Goal: Task Accomplishment & Management: Manage account settings

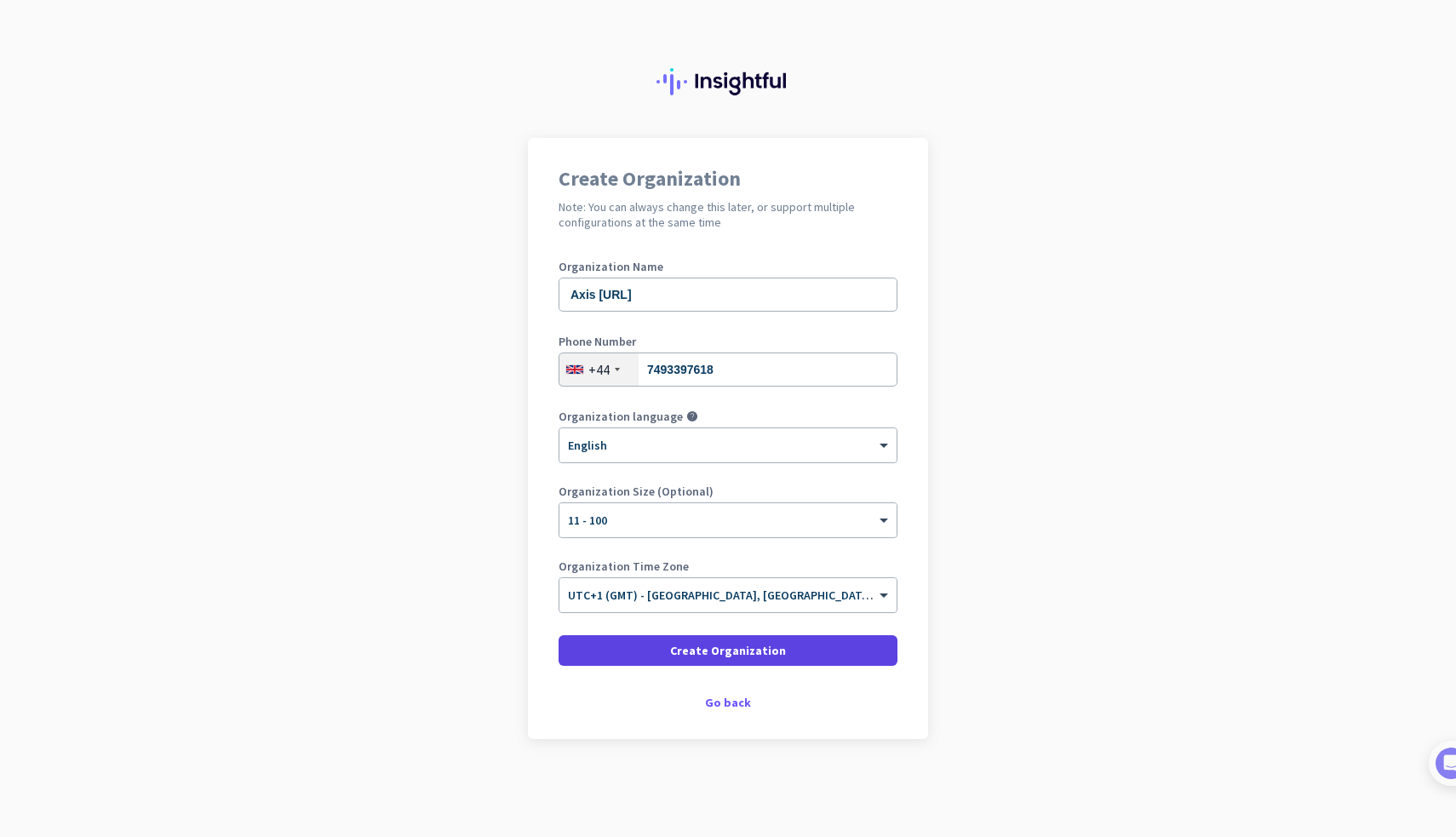
click at [652, 646] on span at bounding box center [728, 651] width 339 height 41
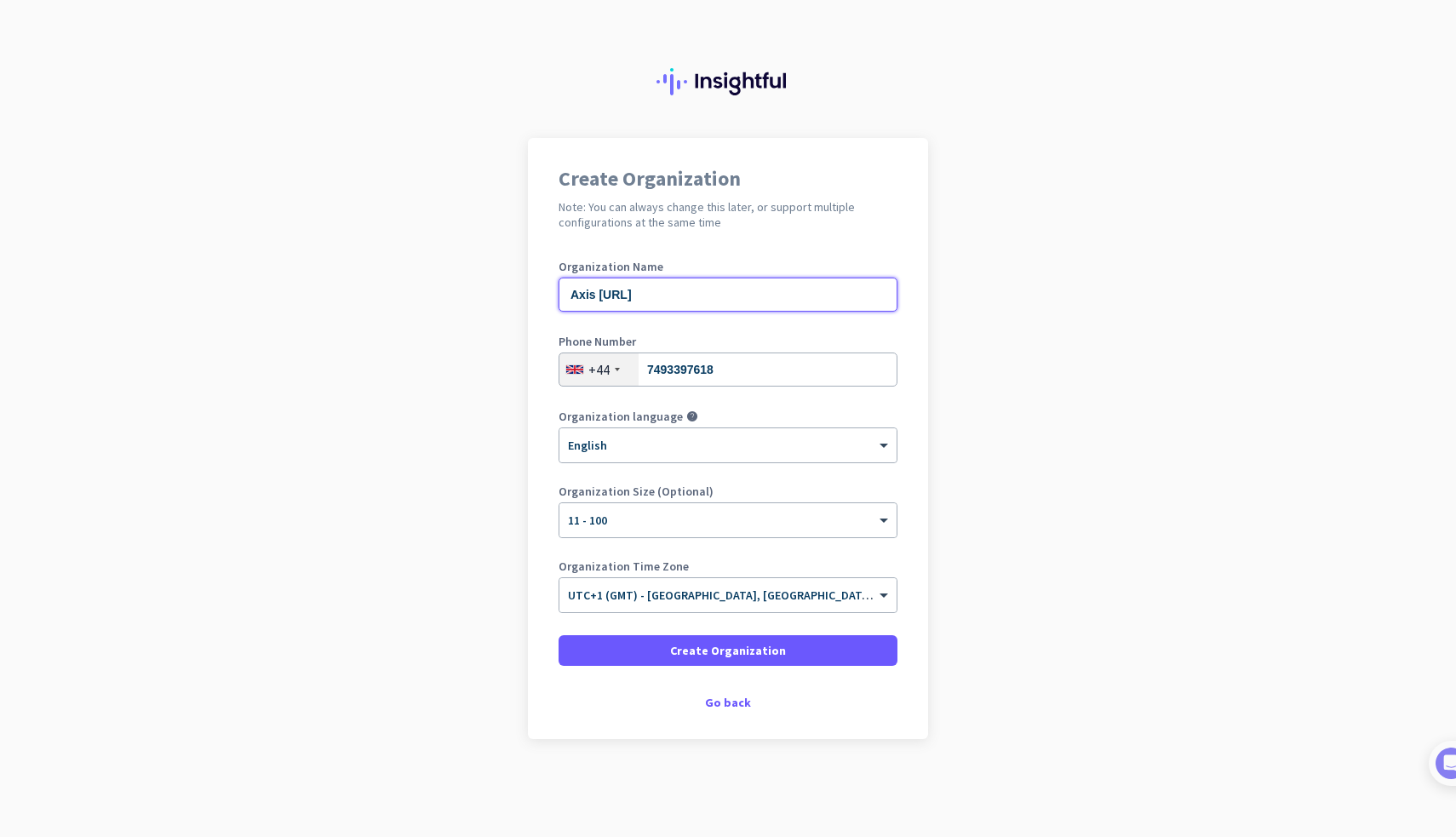
drag, startPoint x: 665, startPoint y: 290, endPoint x: 690, endPoint y: 335, distance: 51.5
type input "Axis Consulting ai"
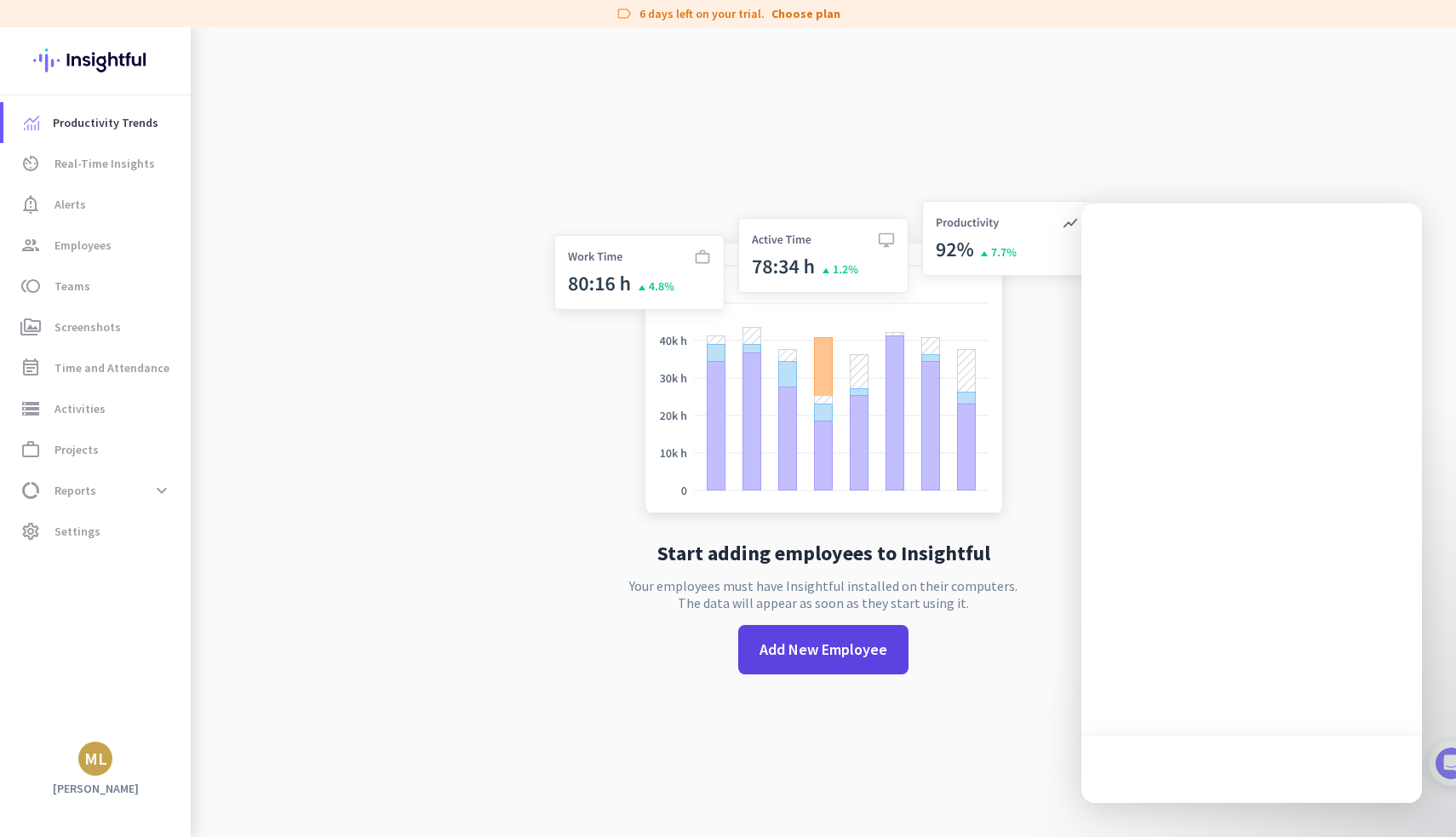
click at [788, 652] on span "Add New Employee" at bounding box center [824, 650] width 128 height 22
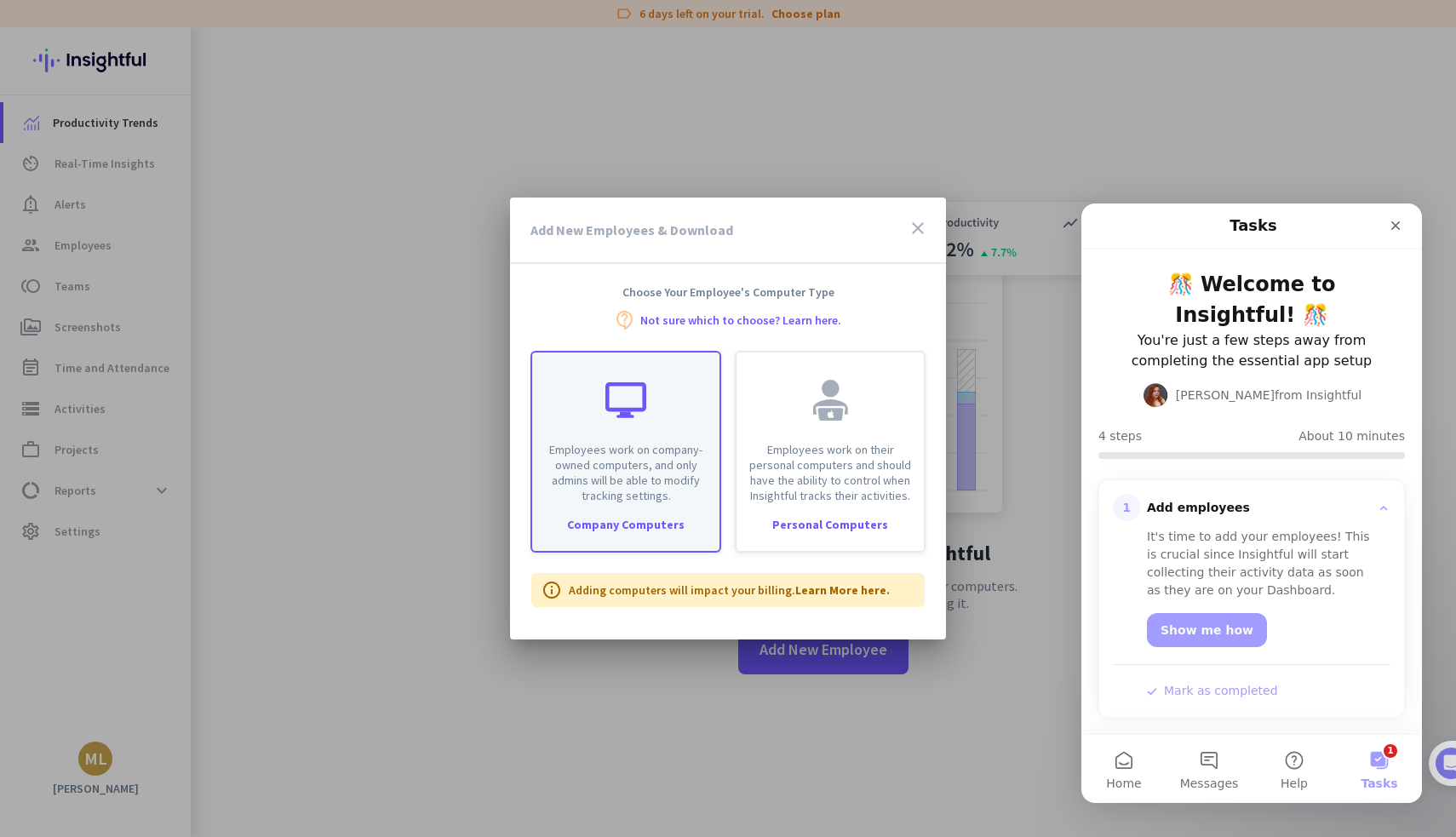
click at [661, 477] on p "Employees work on company-owned computers, and only admins will be able to modi…" at bounding box center [626, 473] width 167 height 61
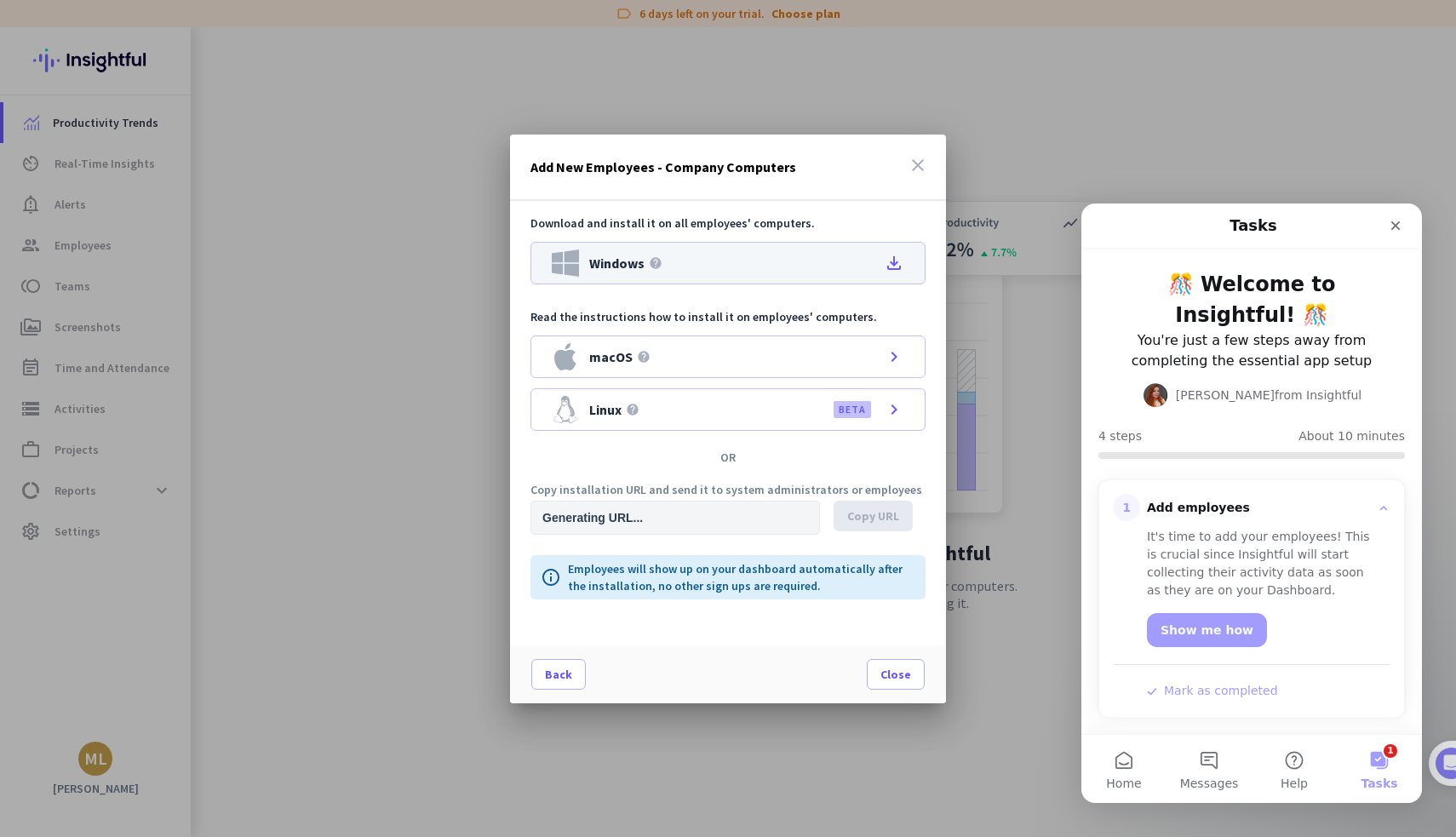
type input "[URL][DOMAIN_NAME]"
click at [894, 262] on icon "file_download" at bounding box center [894, 263] width 21 height 21
drag, startPoint x: 666, startPoint y: 521, endPoint x: 749, endPoint y: 519, distance: 83.0
click at [749, 519] on input "[URL][DOMAIN_NAME]" at bounding box center [675, 518] width 289 height 34
click at [714, 522] on input "[URL][DOMAIN_NAME]" at bounding box center [675, 518] width 289 height 34
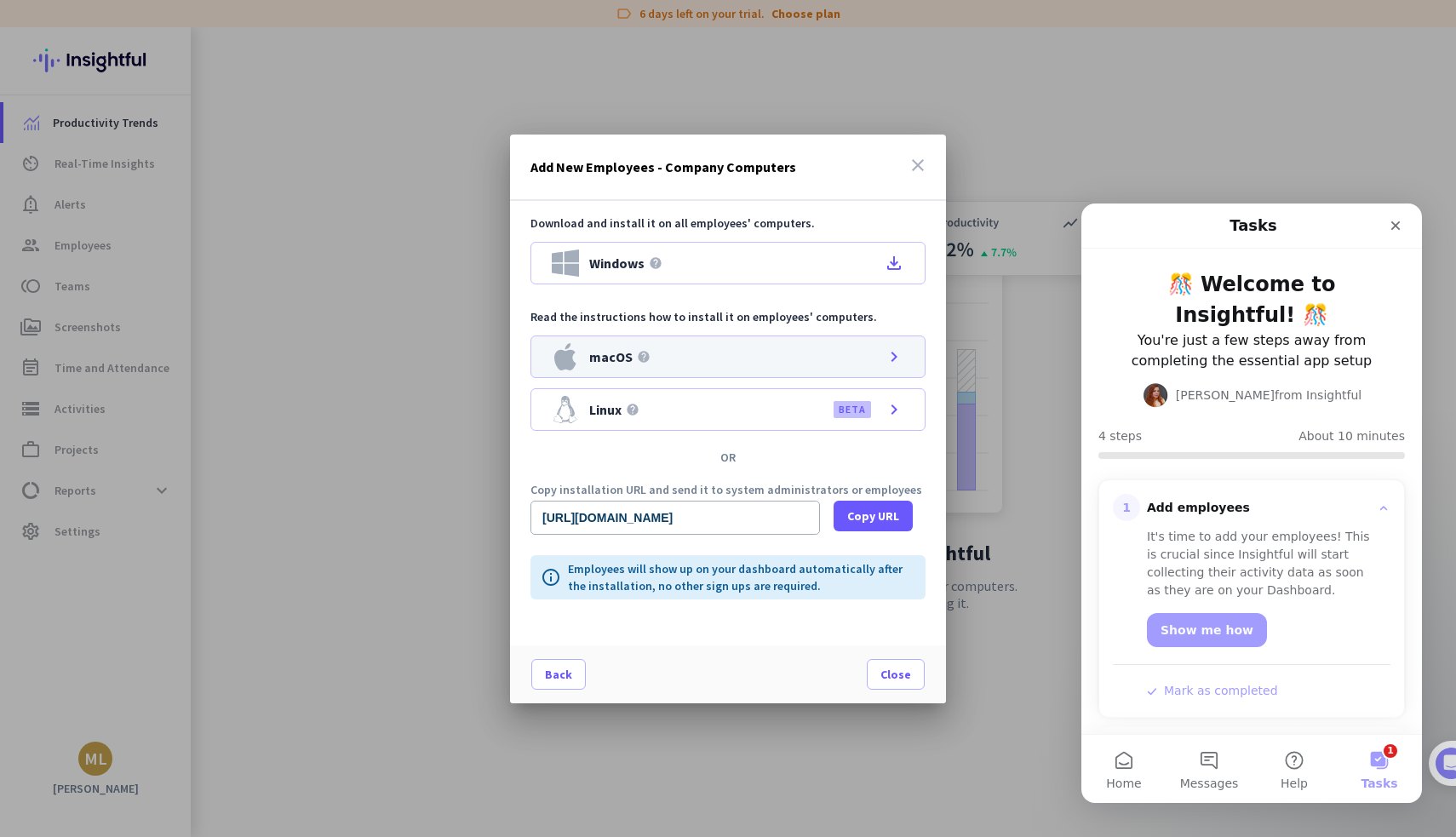
click at [885, 349] on icon "chevron_right" at bounding box center [894, 356] width 21 height 21
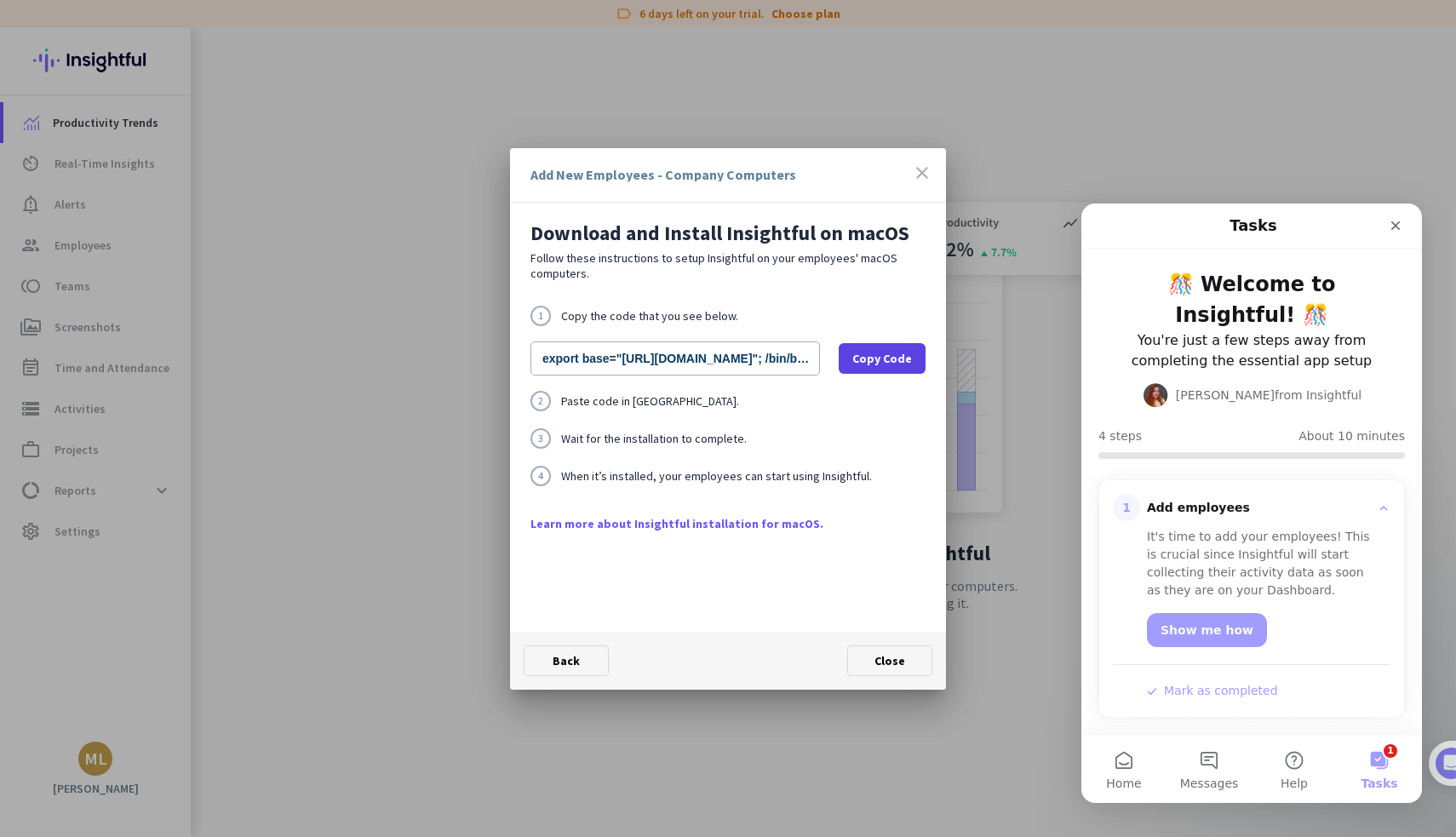
click at [878, 357] on span "Copy Code" at bounding box center [882, 358] width 60 height 17
drag, startPoint x: 693, startPoint y: 359, endPoint x: 1050, endPoint y: 372, distance: 357.2
click at [1050, 372] on div "Add New Employees - Company Computers close Download and Install Insightful on …" at bounding box center [728, 418] width 1456 height 837
click at [658, 364] on input "export base="[URL][DOMAIN_NAME]"; /bin/bash -c "organizationId="wv5tvk9pmnkevyz…" at bounding box center [675, 358] width 289 height 34
click at [680, 391] on div "2 Paste code in [GEOGRAPHIC_DATA]." at bounding box center [728, 401] width 395 height 21
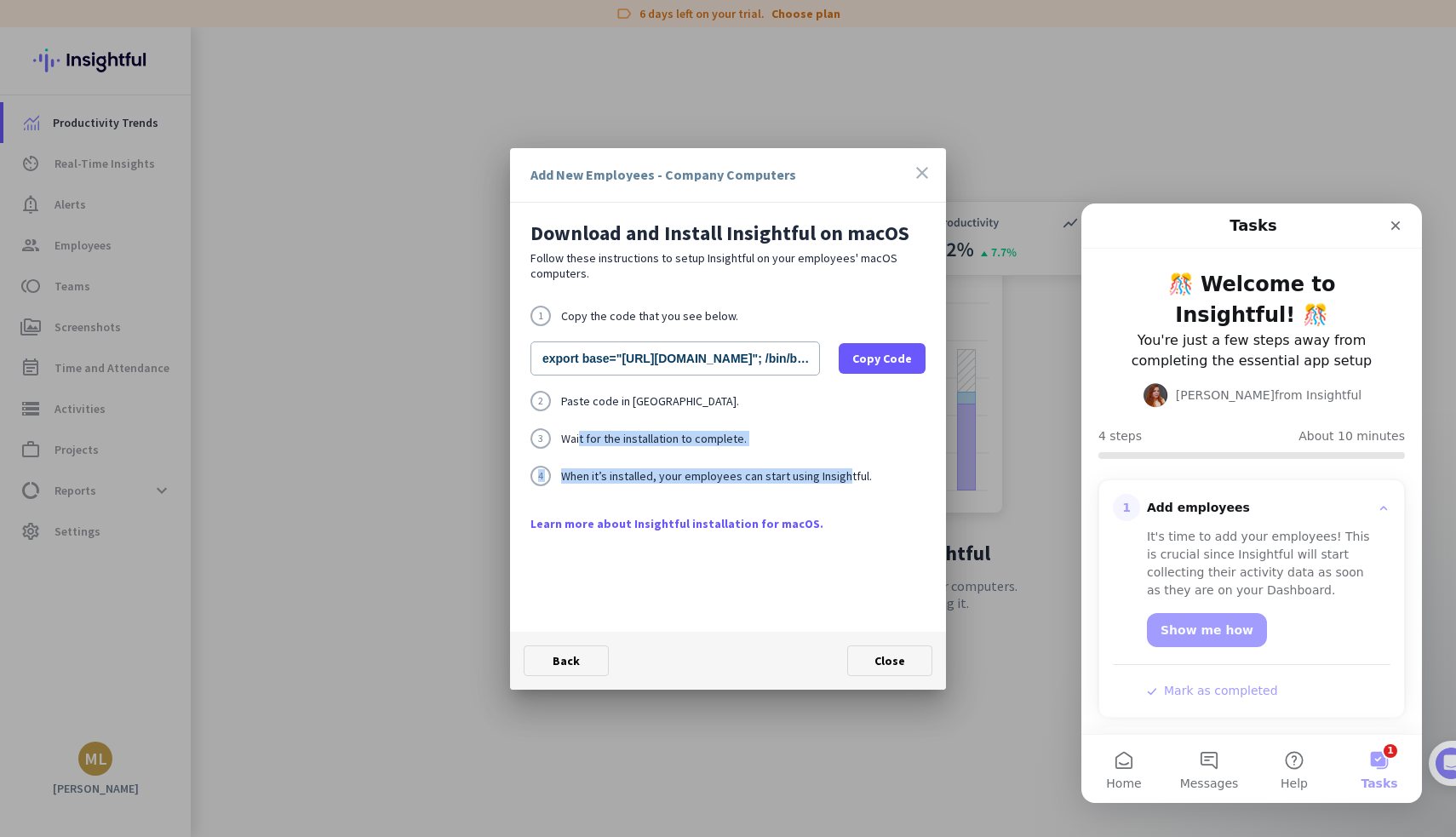
drag, startPoint x: 643, startPoint y: 432, endPoint x: 841, endPoint y: 479, distance: 203.5
click at [841, 479] on div "1 Copy the code that you see below. export base="[URL][DOMAIN_NAME]"; /bin/bash…" at bounding box center [728, 411] width 395 height 210
click at [877, 661] on span "Close" at bounding box center [890, 662] width 31 height 16
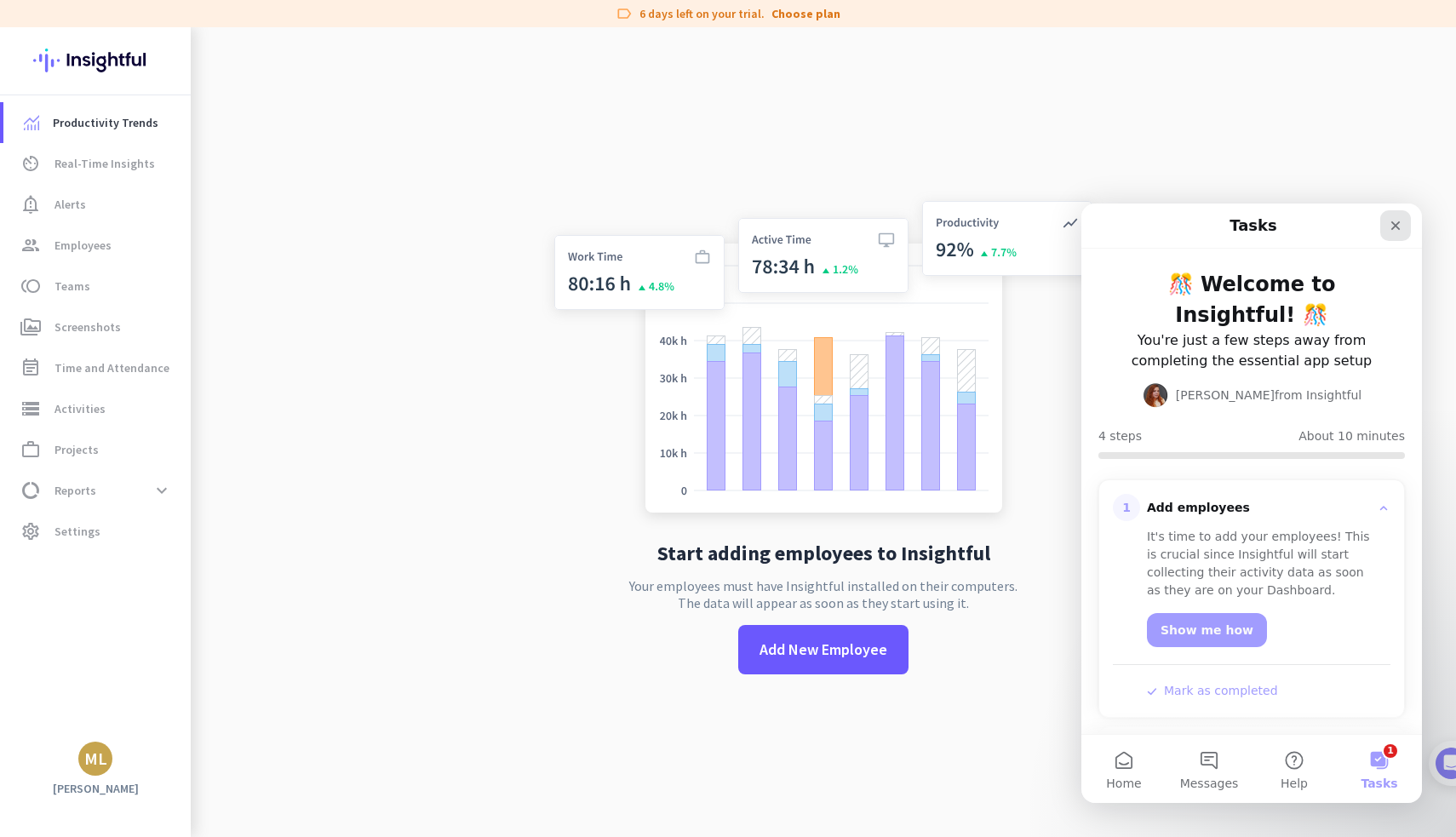
click at [1401, 227] on icon "Close" at bounding box center [1396, 225] width 14 height 14
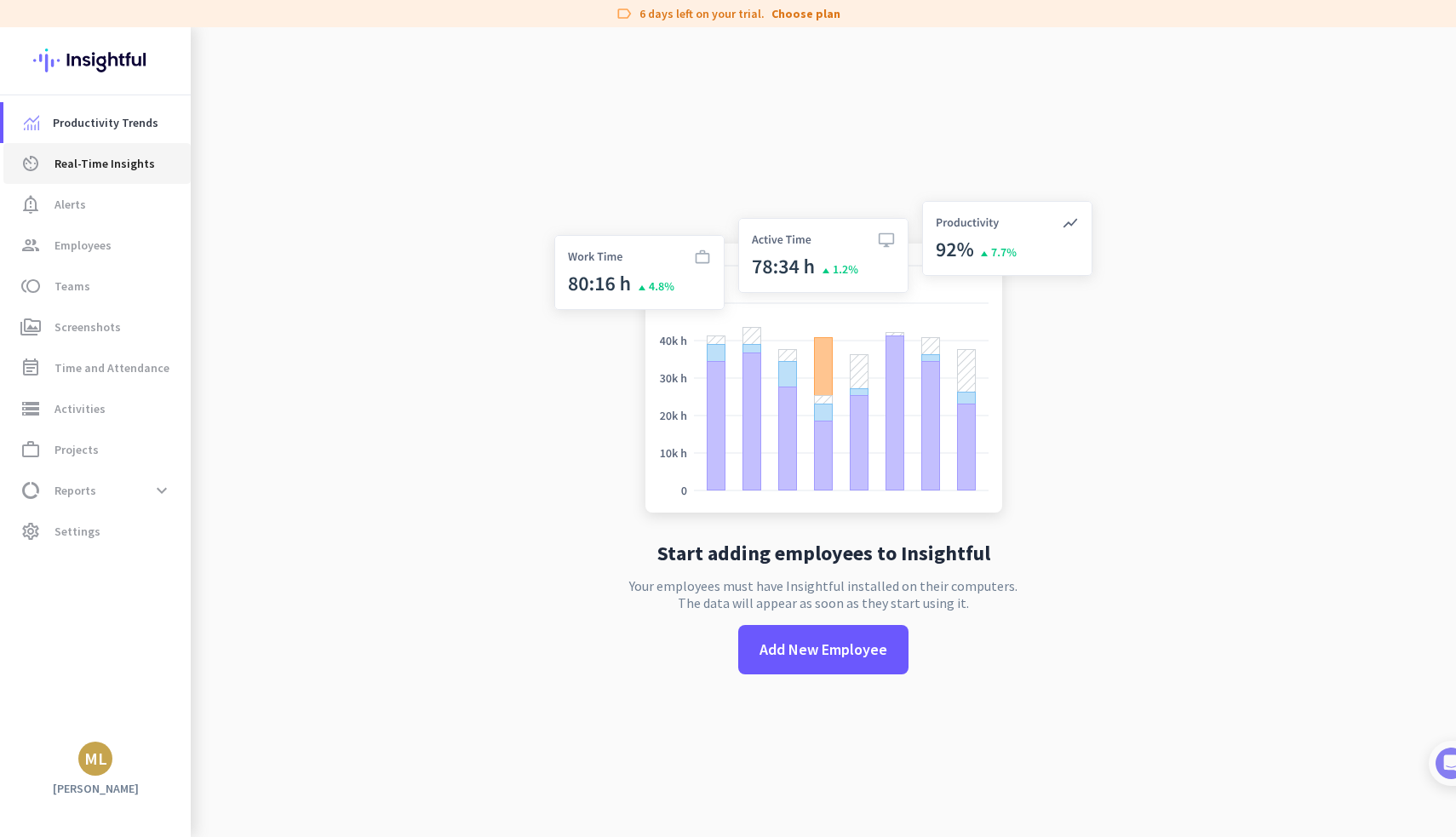
click at [73, 166] on span "Real-Time Insights" at bounding box center [104, 163] width 100 height 21
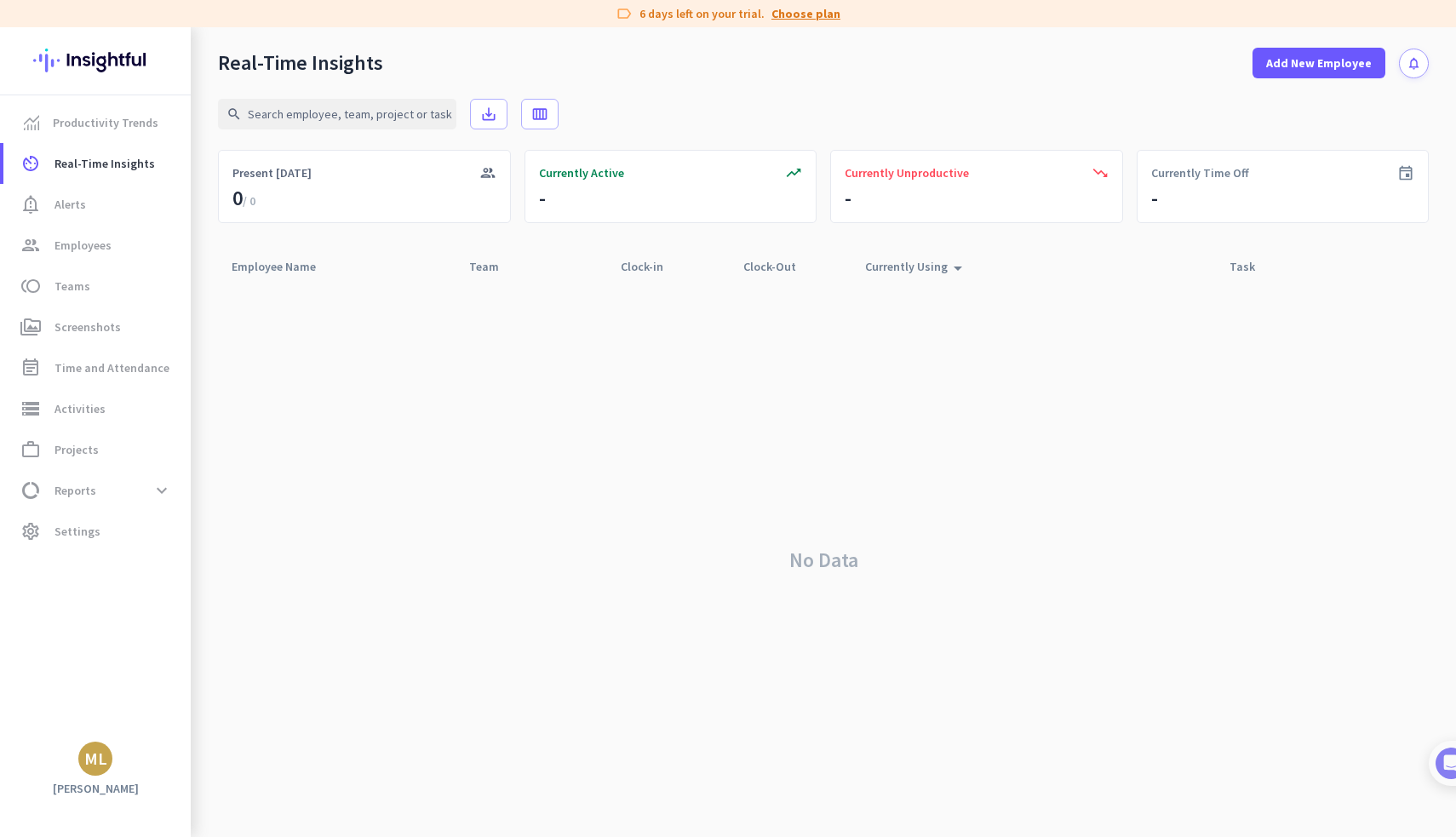
click at [805, 16] on link "Choose plan" at bounding box center [806, 13] width 69 height 17
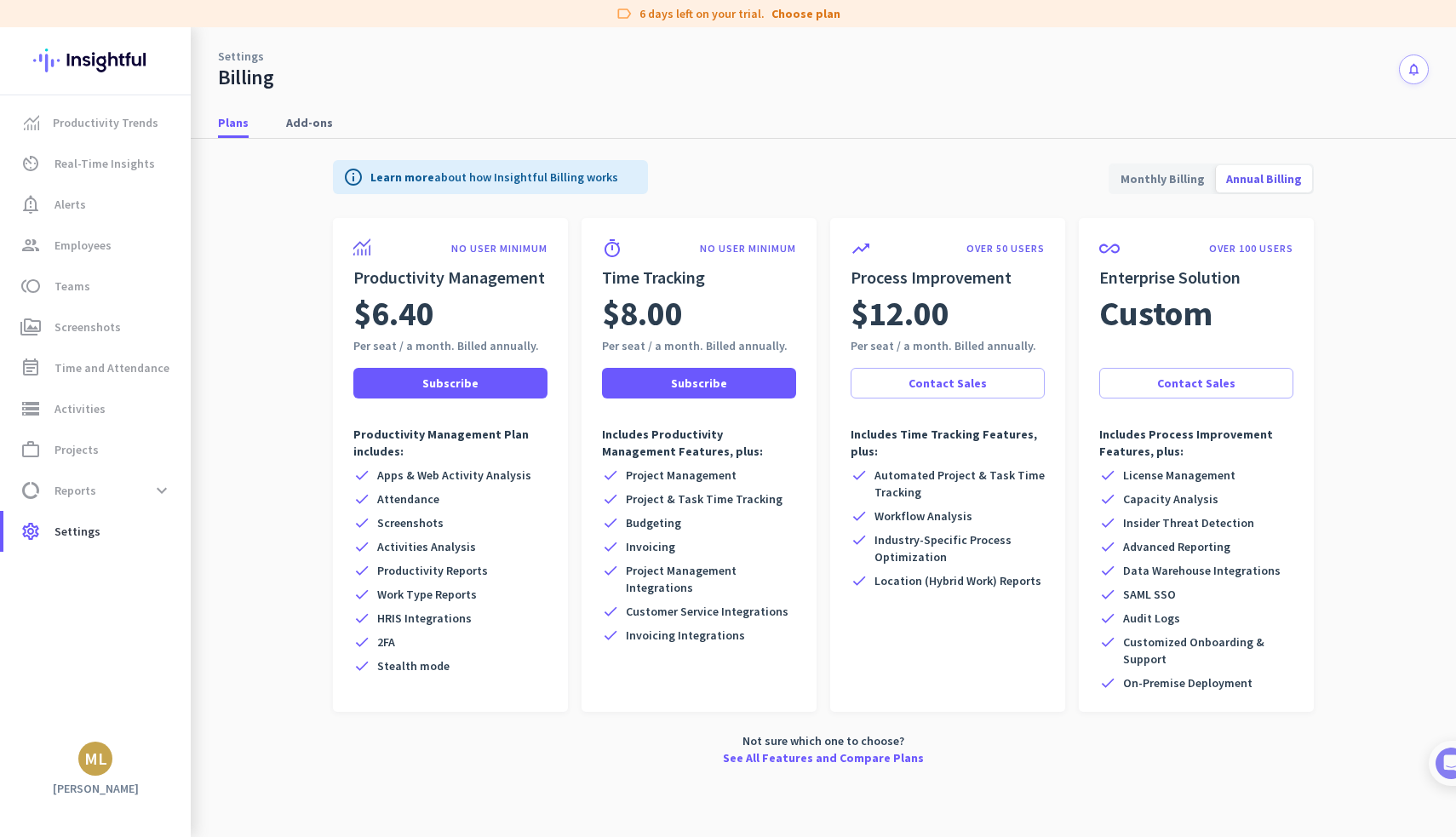
click at [1147, 183] on span "Monthly Billing" at bounding box center [1163, 179] width 104 height 41
click at [87, 262] on link "group Employees" at bounding box center [96, 245] width 187 height 41
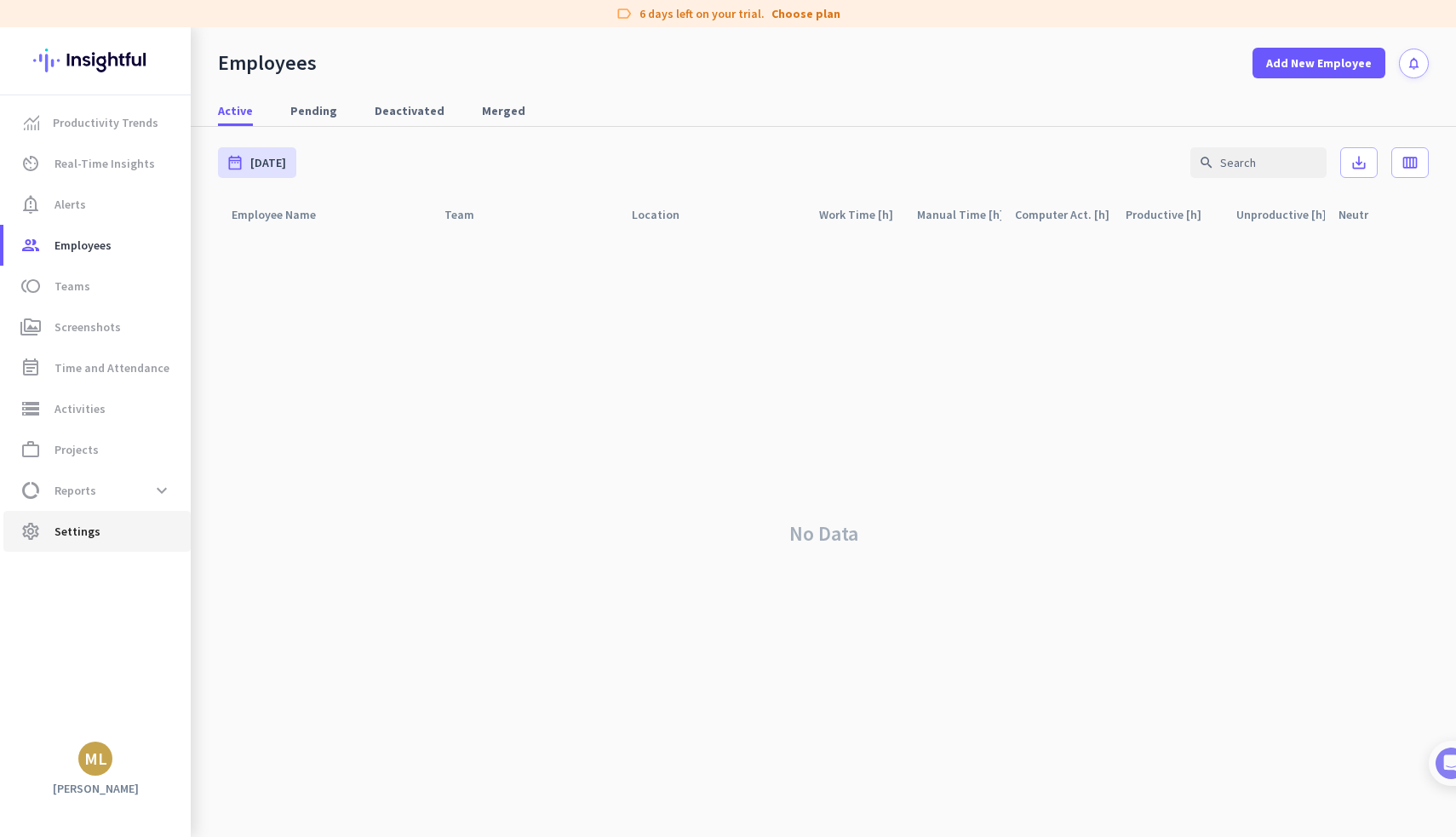
click at [86, 540] on span "Settings" at bounding box center [77, 531] width 46 height 21
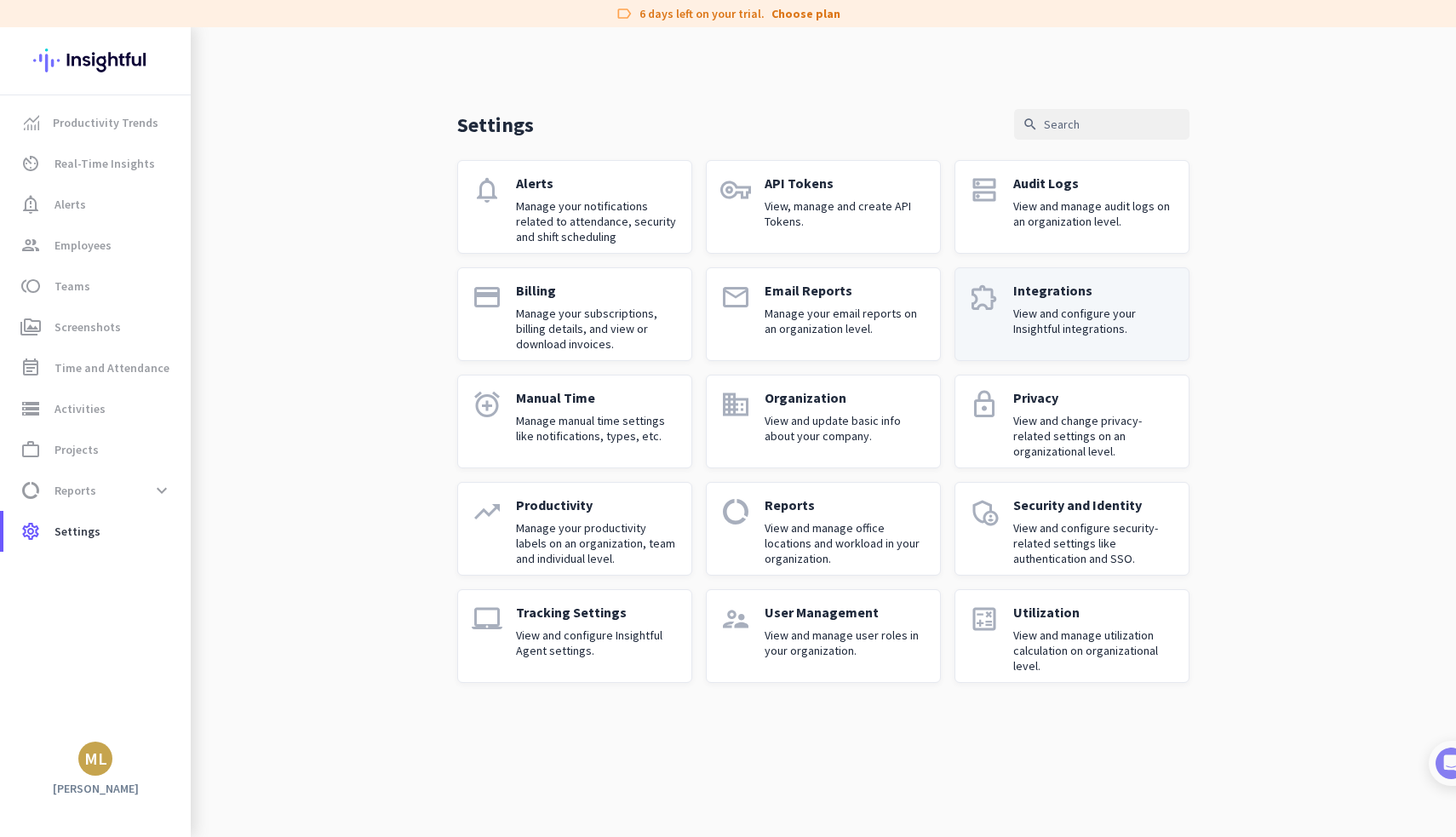
click at [1030, 318] on p "View and configure your Insightful integrations." at bounding box center [1095, 321] width 161 height 31
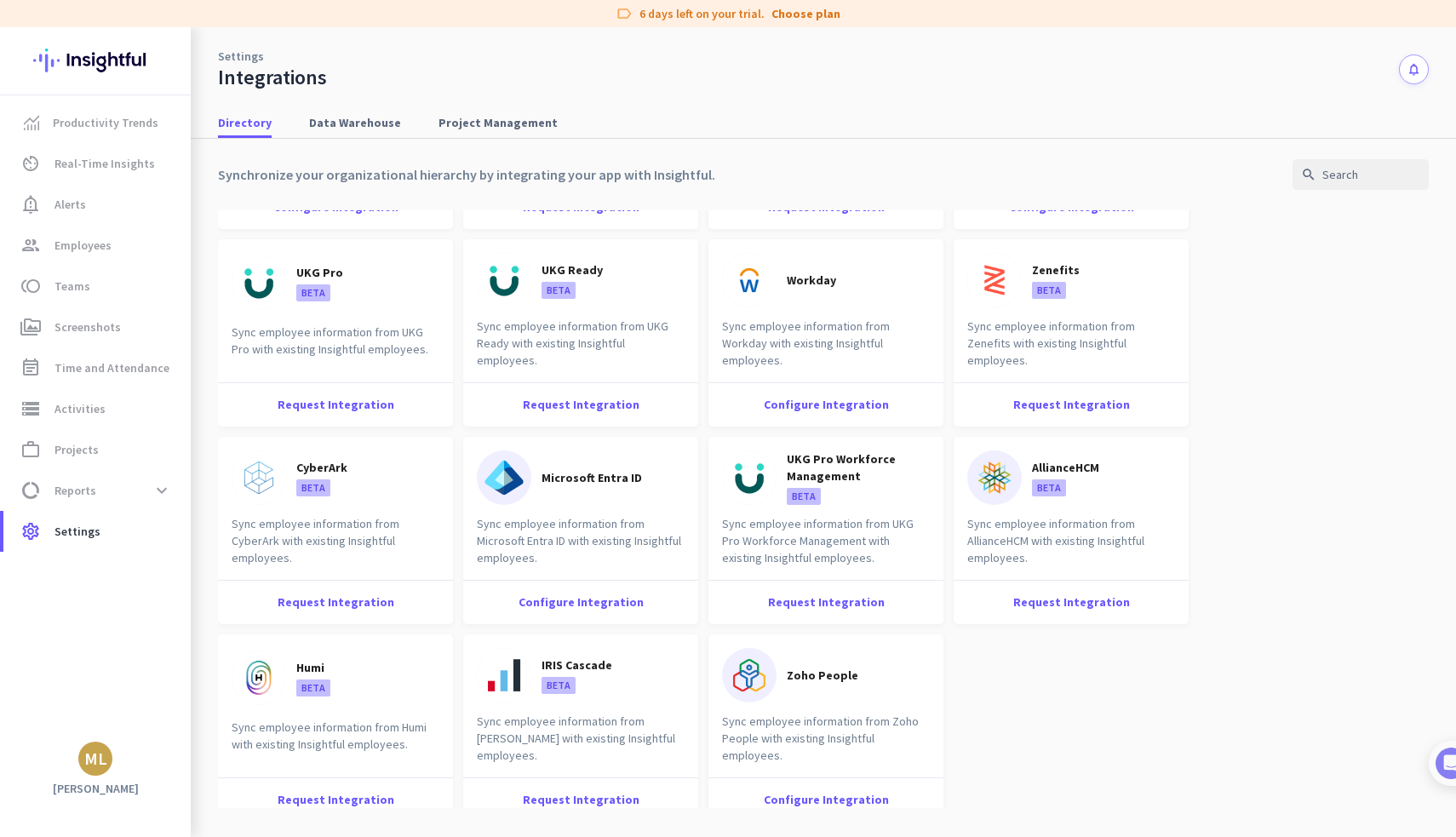
scroll to position [2169, 0]
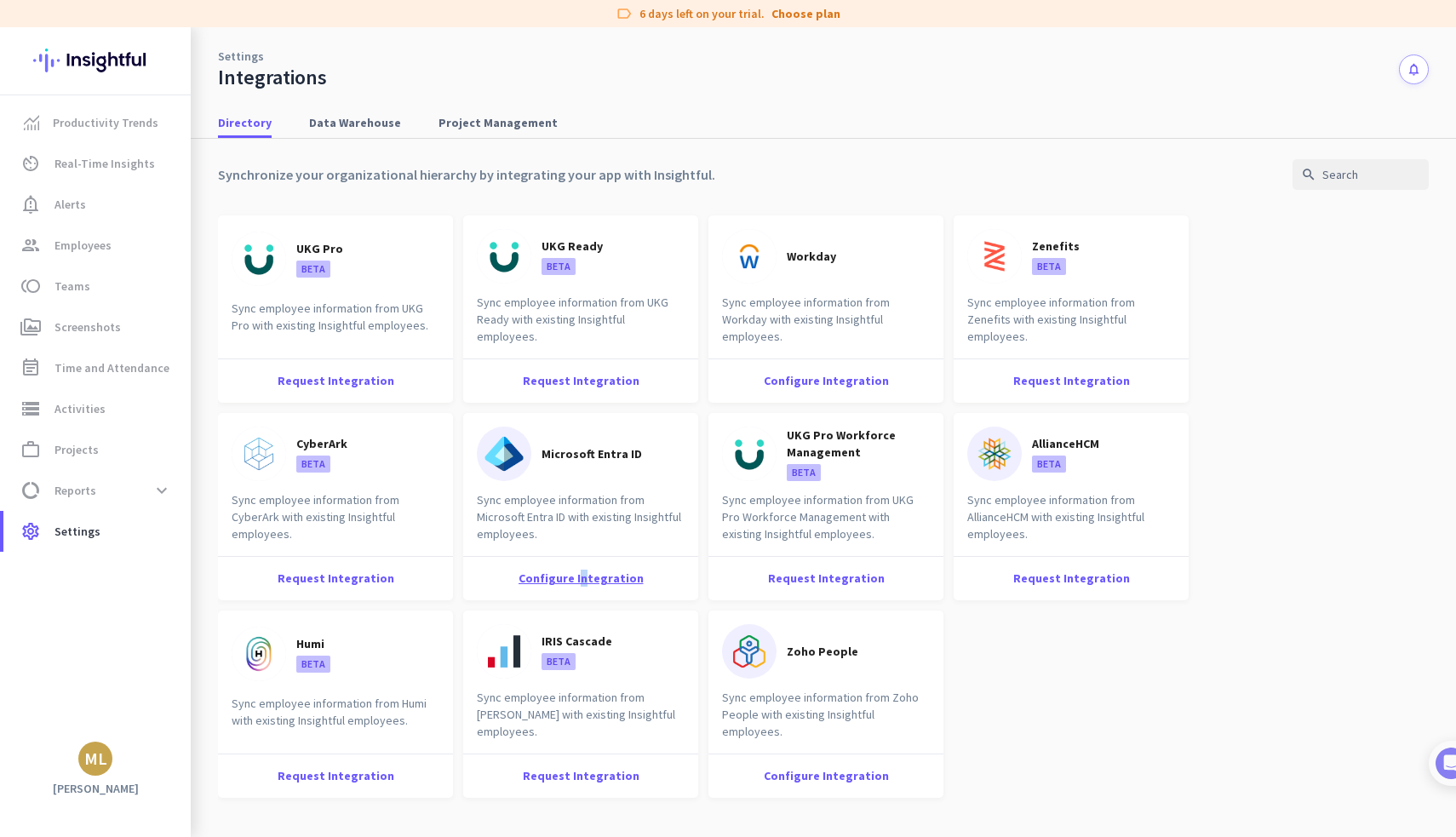
click at [580, 579] on div "Configure Integration" at bounding box center [581, 578] width 235 height 44
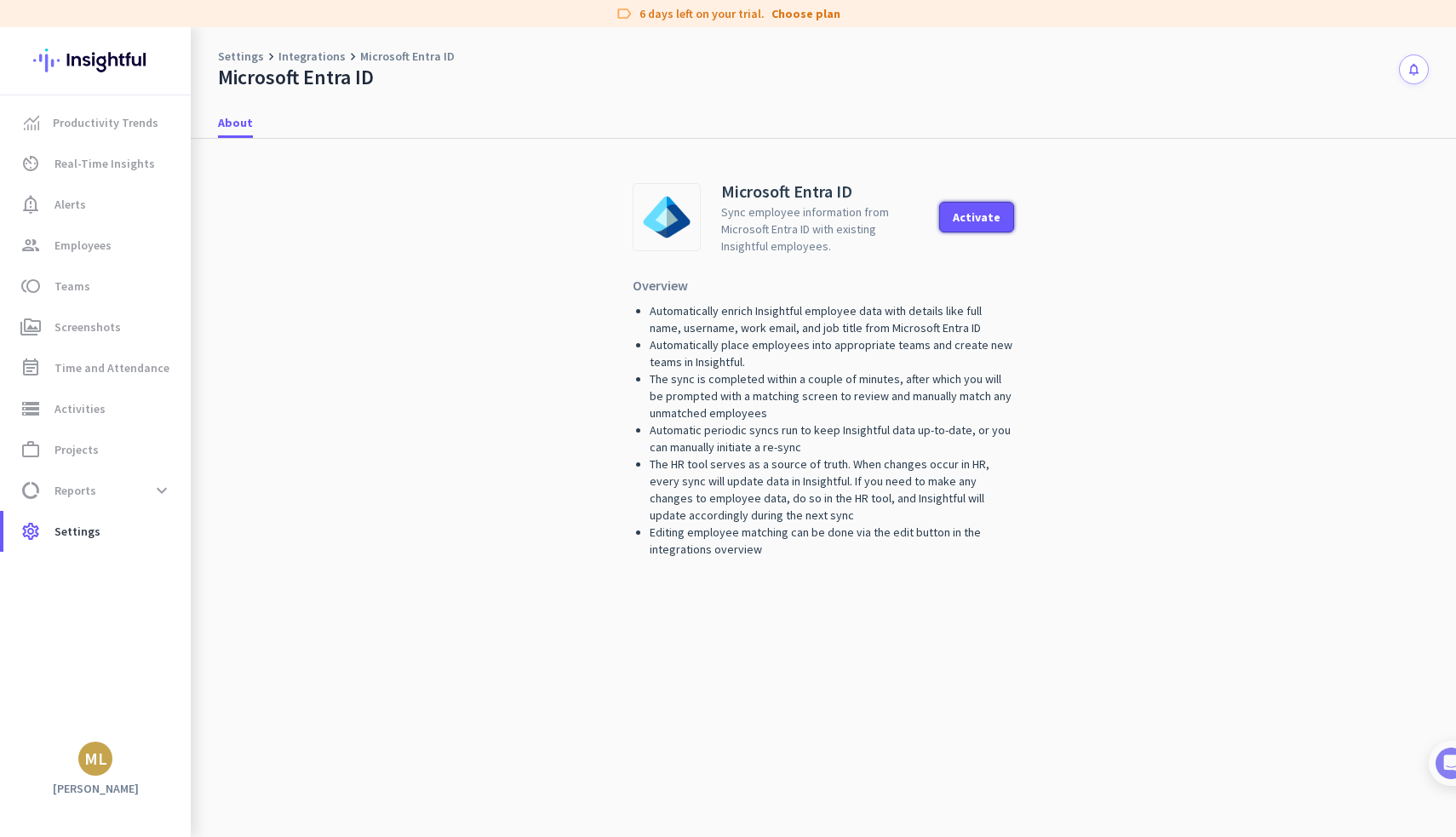
click at [975, 225] on button "Activate" at bounding box center [977, 217] width 75 height 31
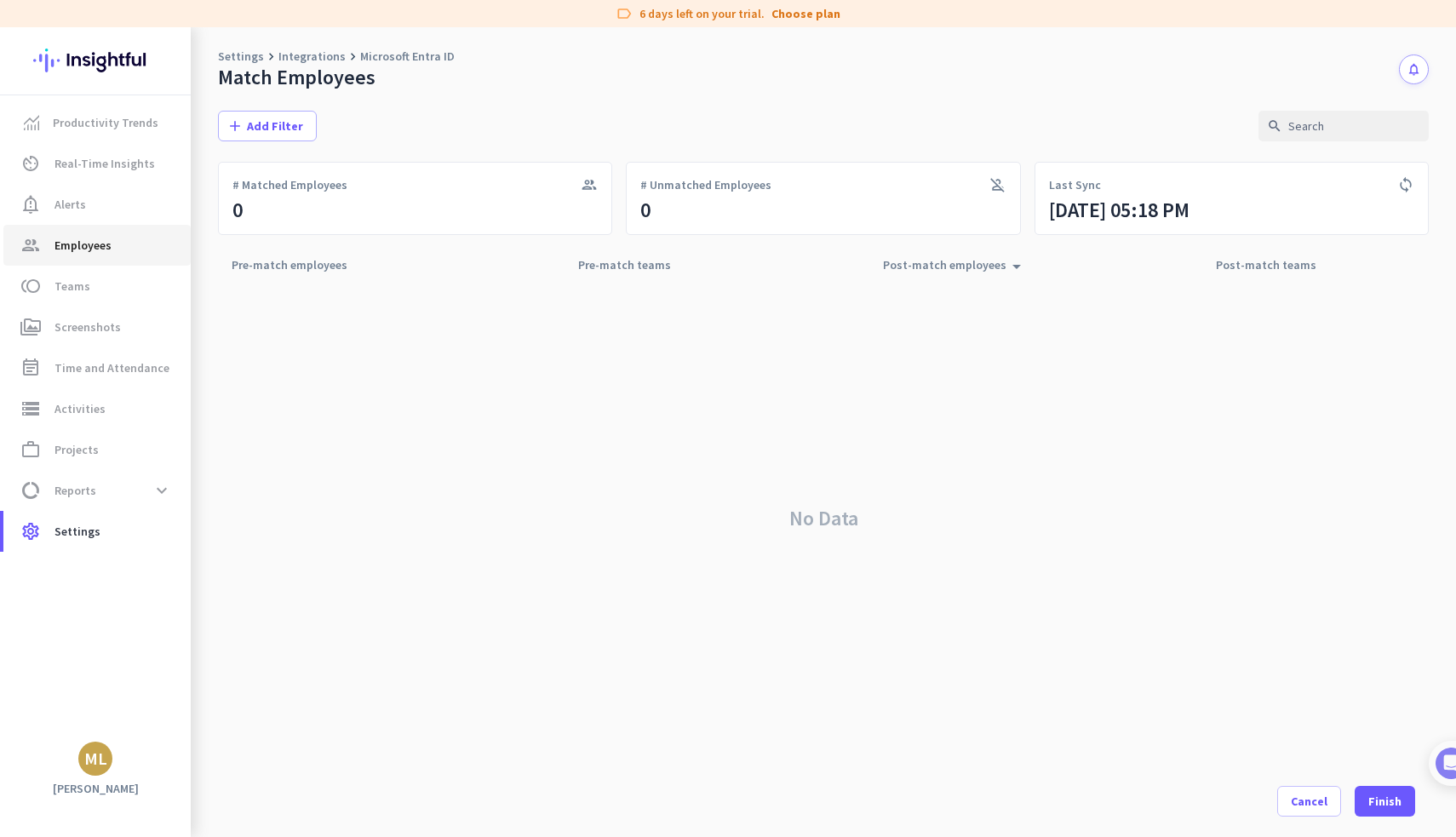
click at [116, 247] on span "group Employees" at bounding box center [96, 245] width 160 height 21
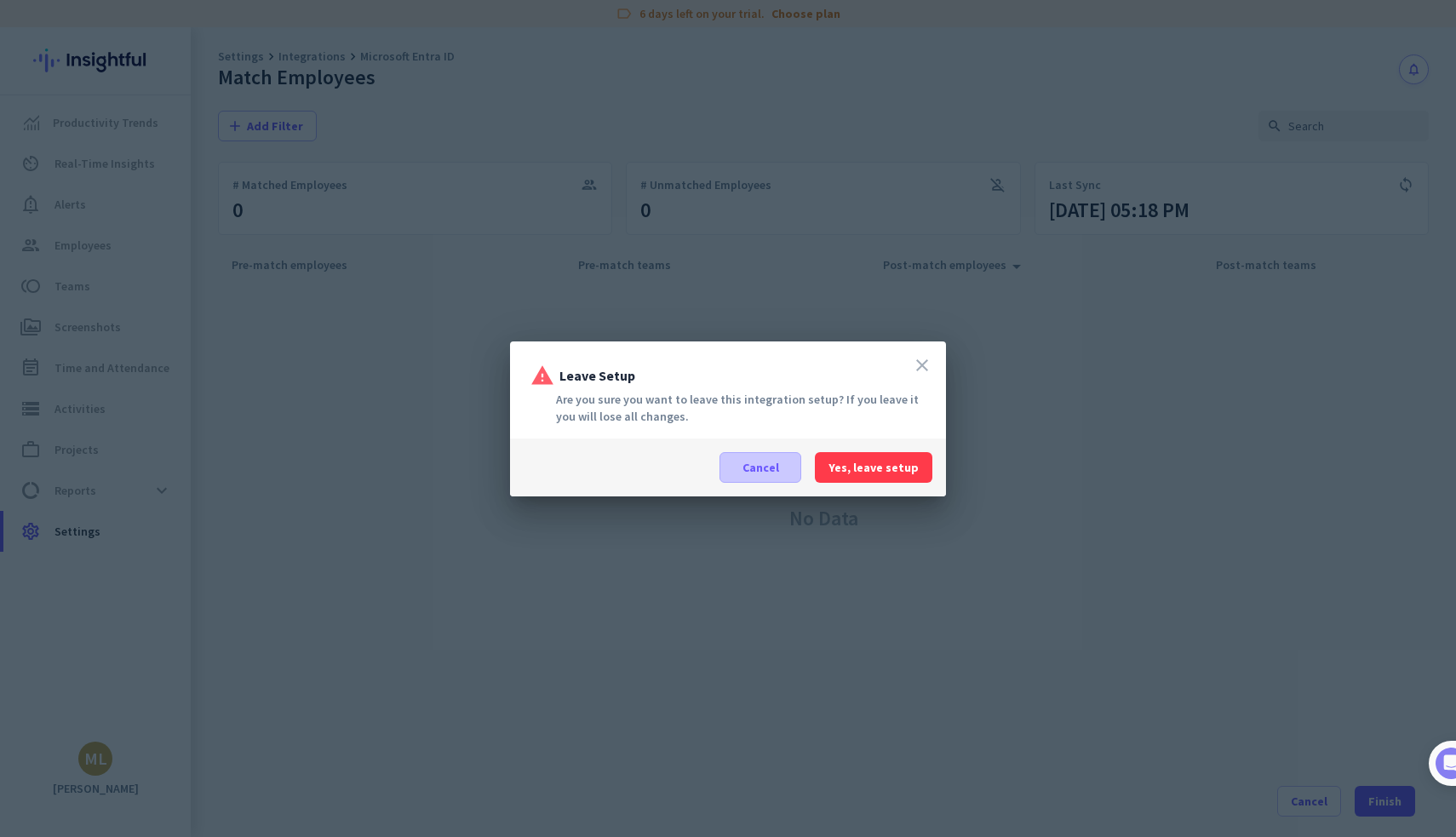
click at [774, 471] on span "Cancel" at bounding box center [760, 467] width 36 height 17
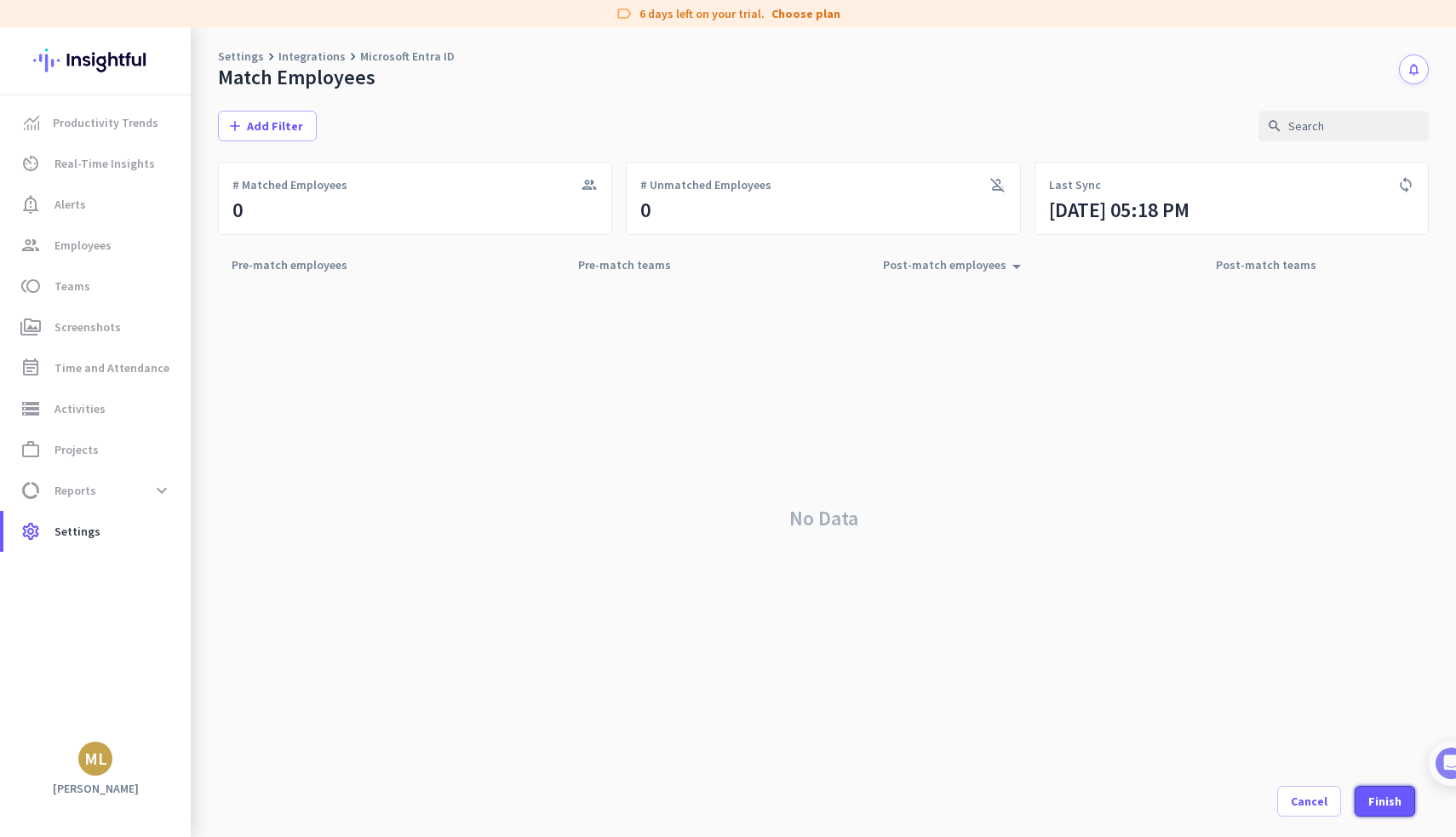
click at [1404, 810] on button "Finish" at bounding box center [1385, 802] width 60 height 31
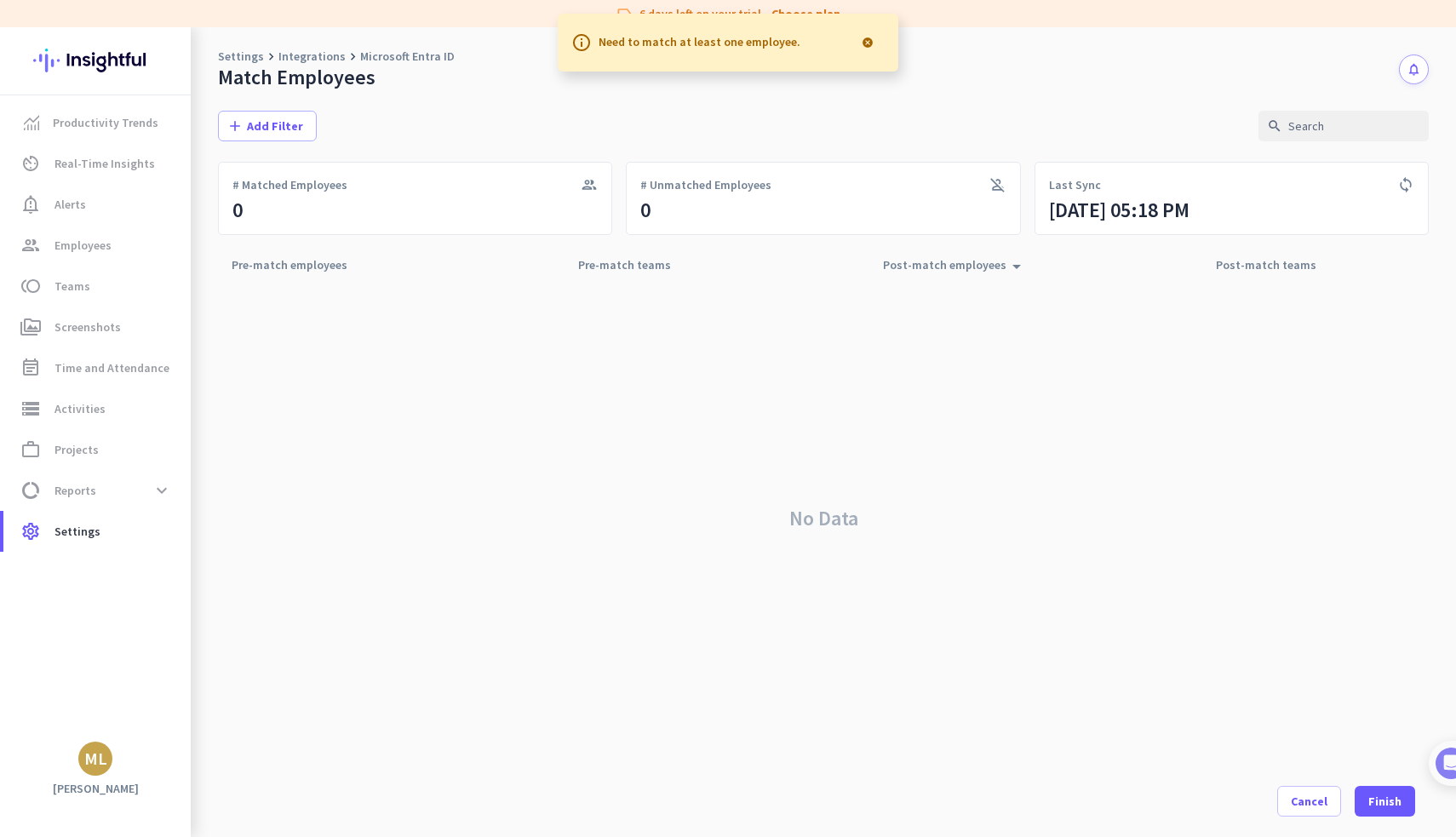
click at [864, 41] on div at bounding box center [867, 42] width 34 height 34
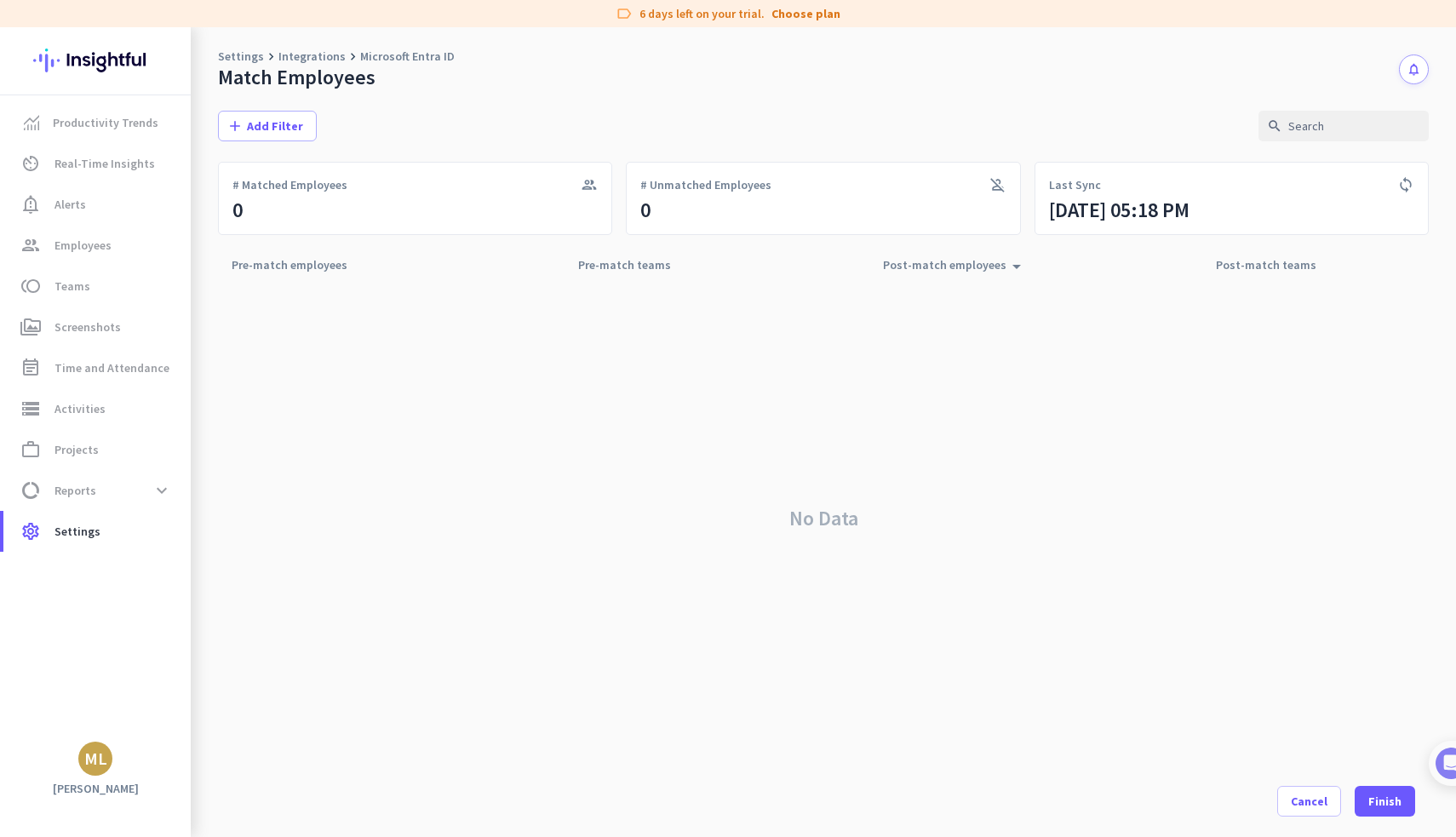
click at [1399, 182] on icon "sync" at bounding box center [1406, 184] width 17 height 17
click at [677, 189] on span "# Unmatched Employees" at bounding box center [706, 184] width 131 height 17
click at [356, 193] on div "group # Matched Employees 0" at bounding box center [414, 198] width 395 height 73
click at [1414, 189] on icon "sync" at bounding box center [1406, 184] width 17 height 17
click at [1409, 186] on icon "sync" at bounding box center [1406, 184] width 17 height 17
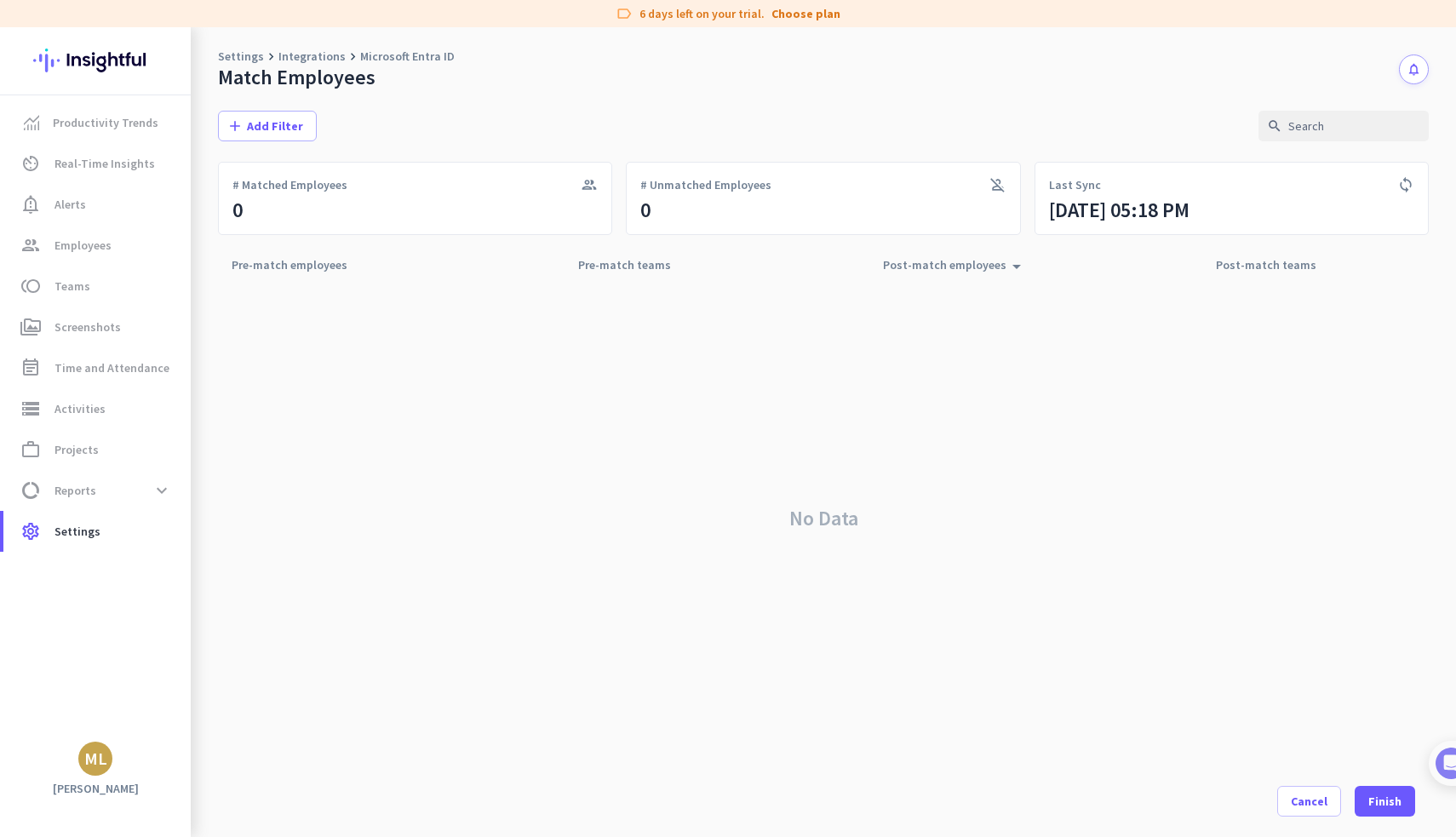
click at [1399, 183] on icon "sync" at bounding box center [1406, 184] width 17 height 17
click at [959, 267] on div "Post-match employees arrow_drop_up" at bounding box center [955, 265] width 144 height 24
click at [957, 267] on div "Post-match employees arrow_drop_up" at bounding box center [955, 265] width 144 height 24
click at [609, 260] on div "Pre-match teams arrow_drop_up" at bounding box center [634, 265] width 113 height 24
click at [300, 257] on div "Pre-match employees arrow_drop_up" at bounding box center [299, 265] width 136 height 24
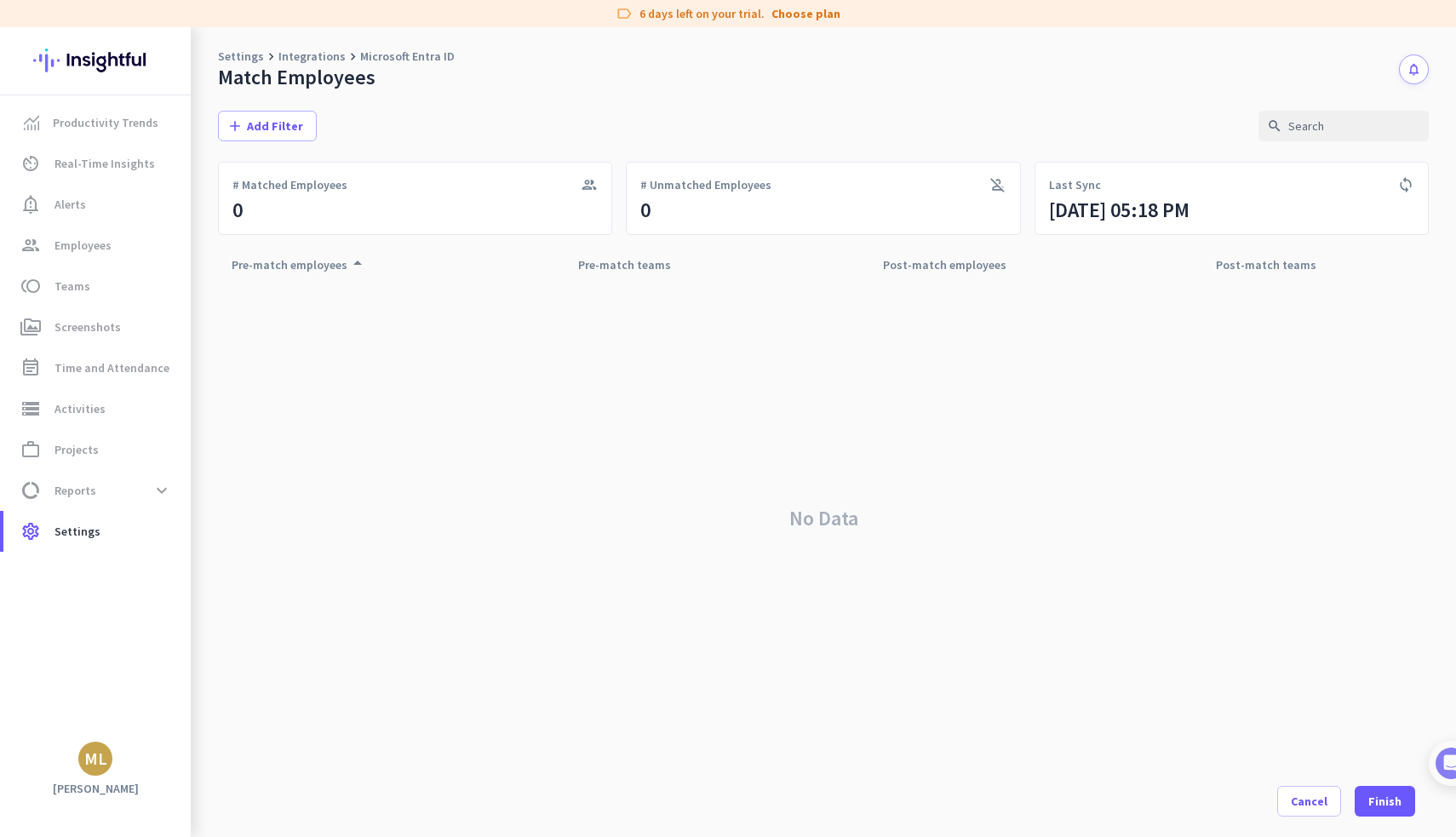
click at [1349, 151] on app-info-widget-wrapper "group # Matched Employees 0 person_off # Unmatched Employees 0 sync Last Sync […" at bounding box center [823, 188] width 1211 height 94
click at [1294, 145] on app-info-widget-wrapper "group # Matched Employees 0 person_off # Unmatched Employees 0 sync Last Sync […" at bounding box center [823, 188] width 1211 height 94
click at [283, 135] on span at bounding box center [267, 126] width 97 height 41
click at [284, 199] on span "Employees" at bounding box center [300, 196] width 140 height 17
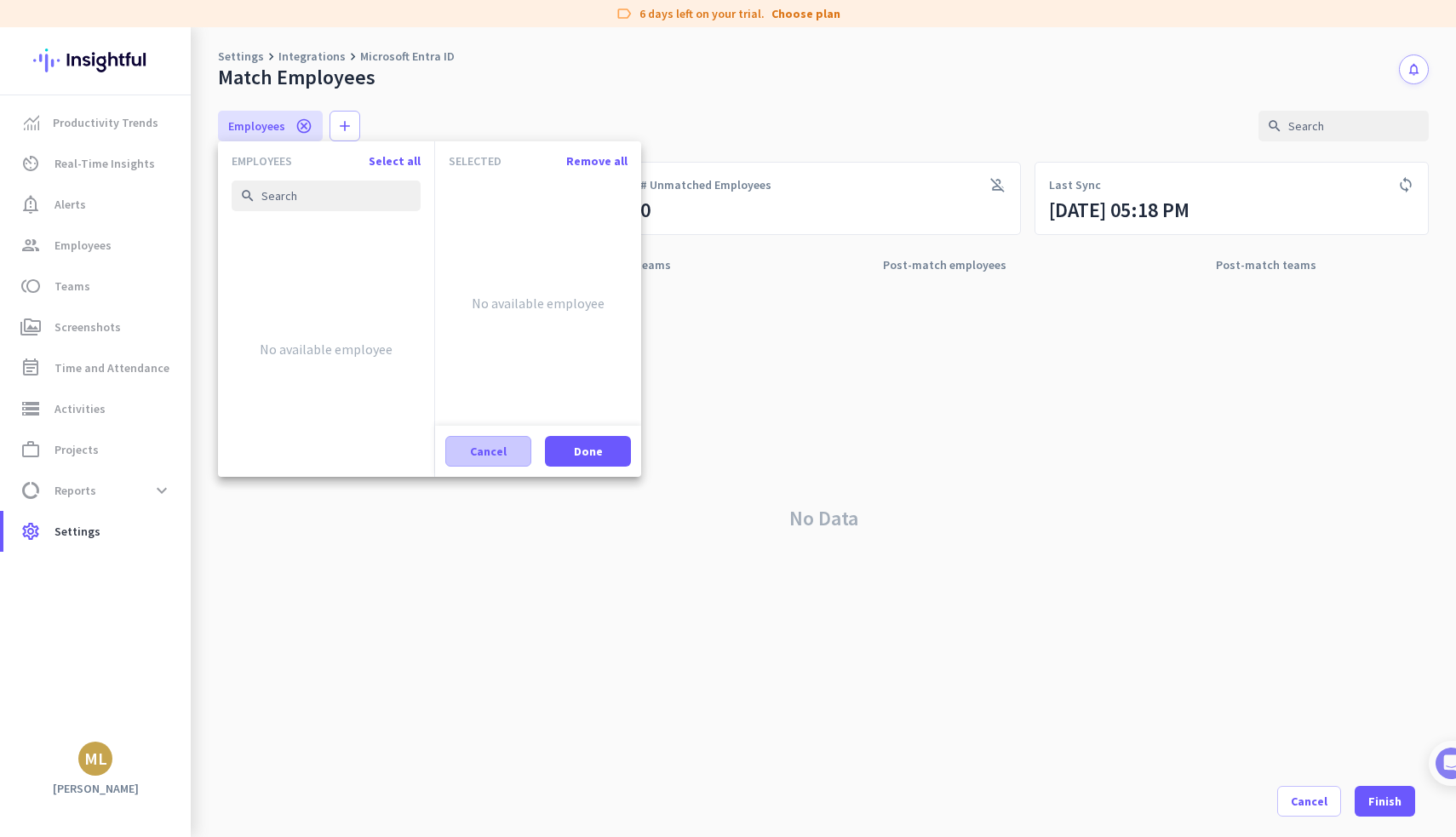
click at [490, 463] on span at bounding box center [488, 452] width 85 height 41
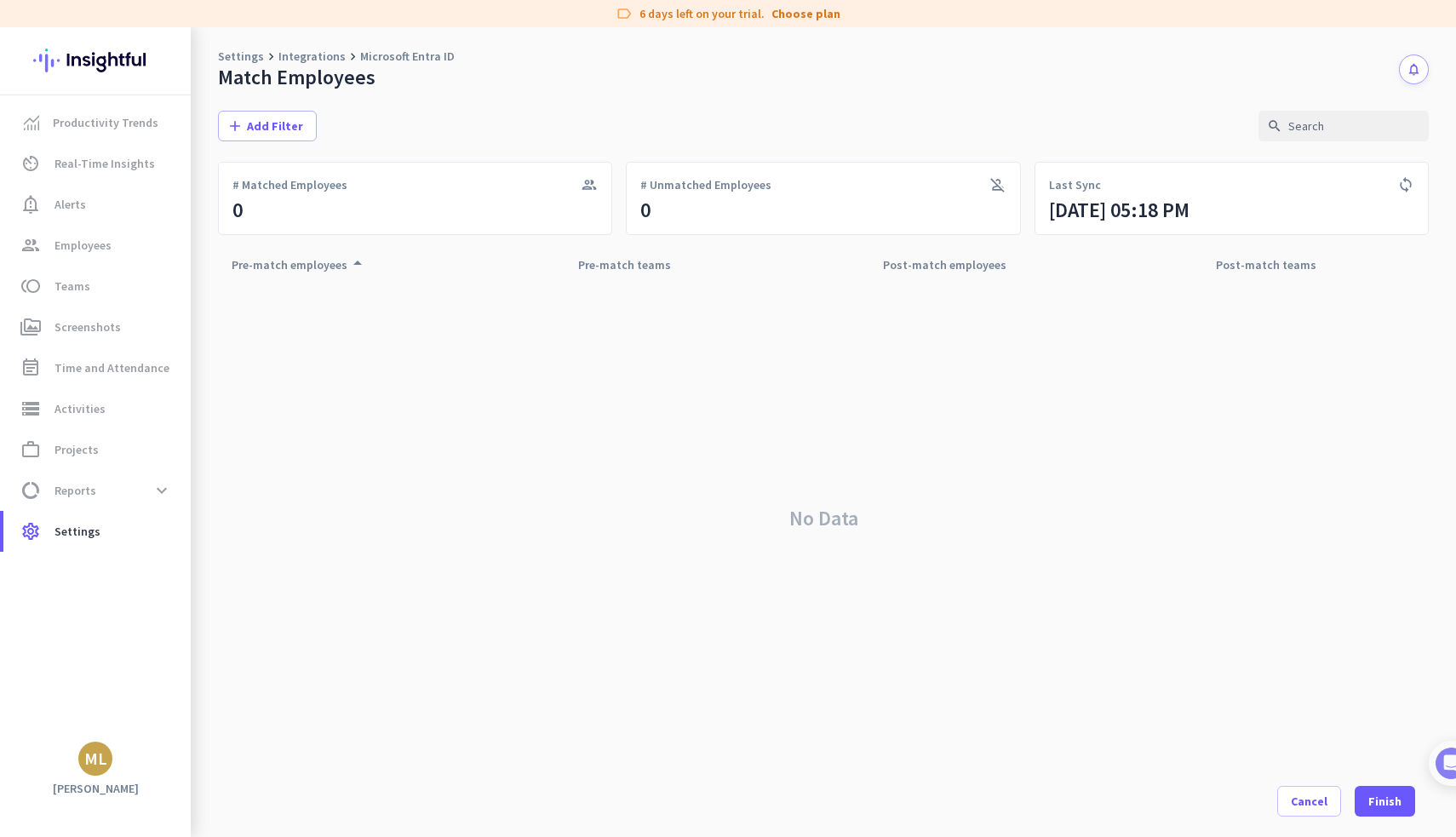
click at [757, 282] on div "No Data" at bounding box center [823, 519] width 1211 height 475
click at [1406, 186] on icon "sync" at bounding box center [1406, 184] width 17 height 17
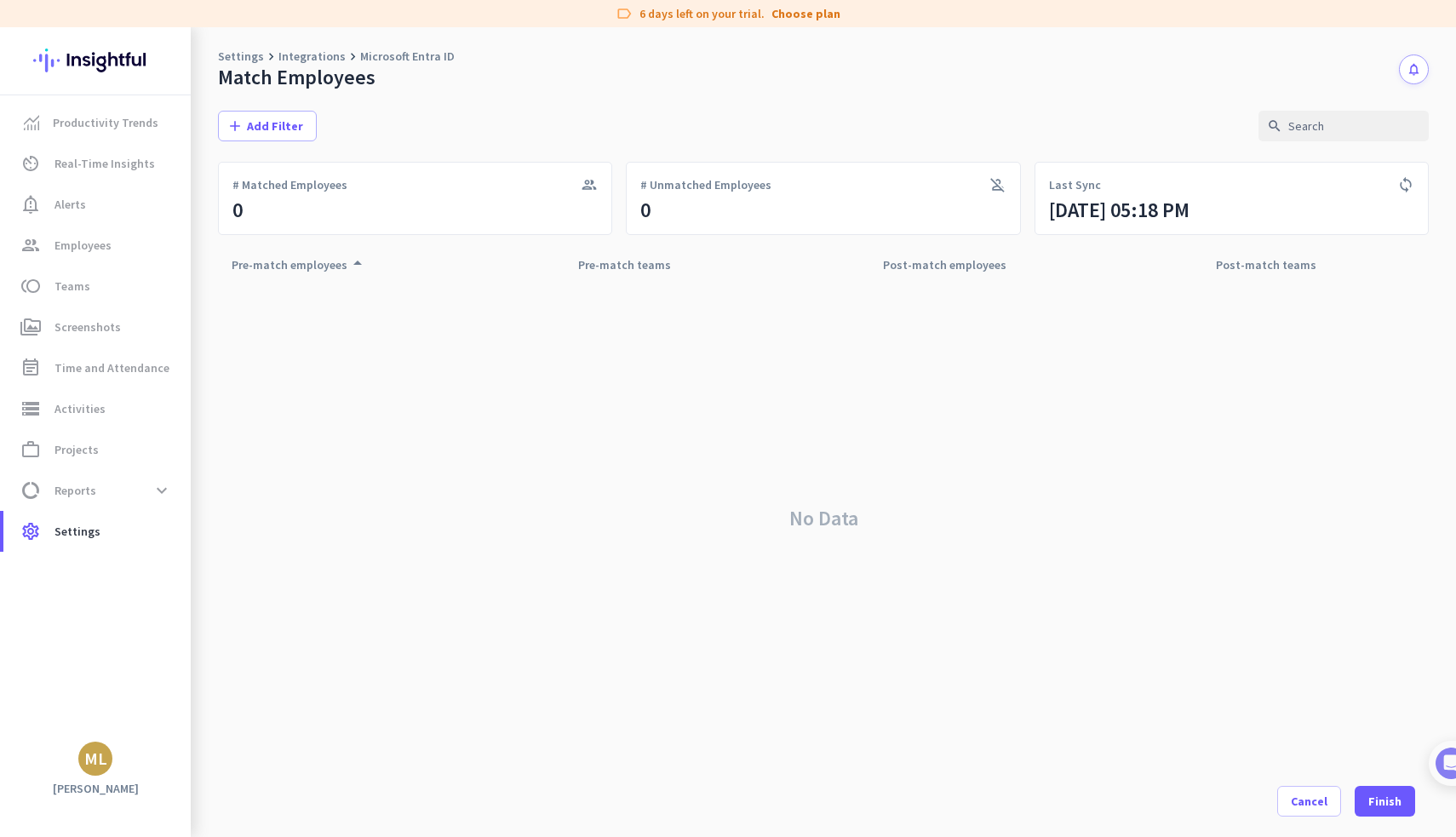
click at [1406, 186] on icon "sync" at bounding box center [1406, 184] width 17 height 17
click at [1226, 372] on div "No Data" at bounding box center [823, 519] width 1211 height 475
